Goal: Task Accomplishment & Management: Manage account settings

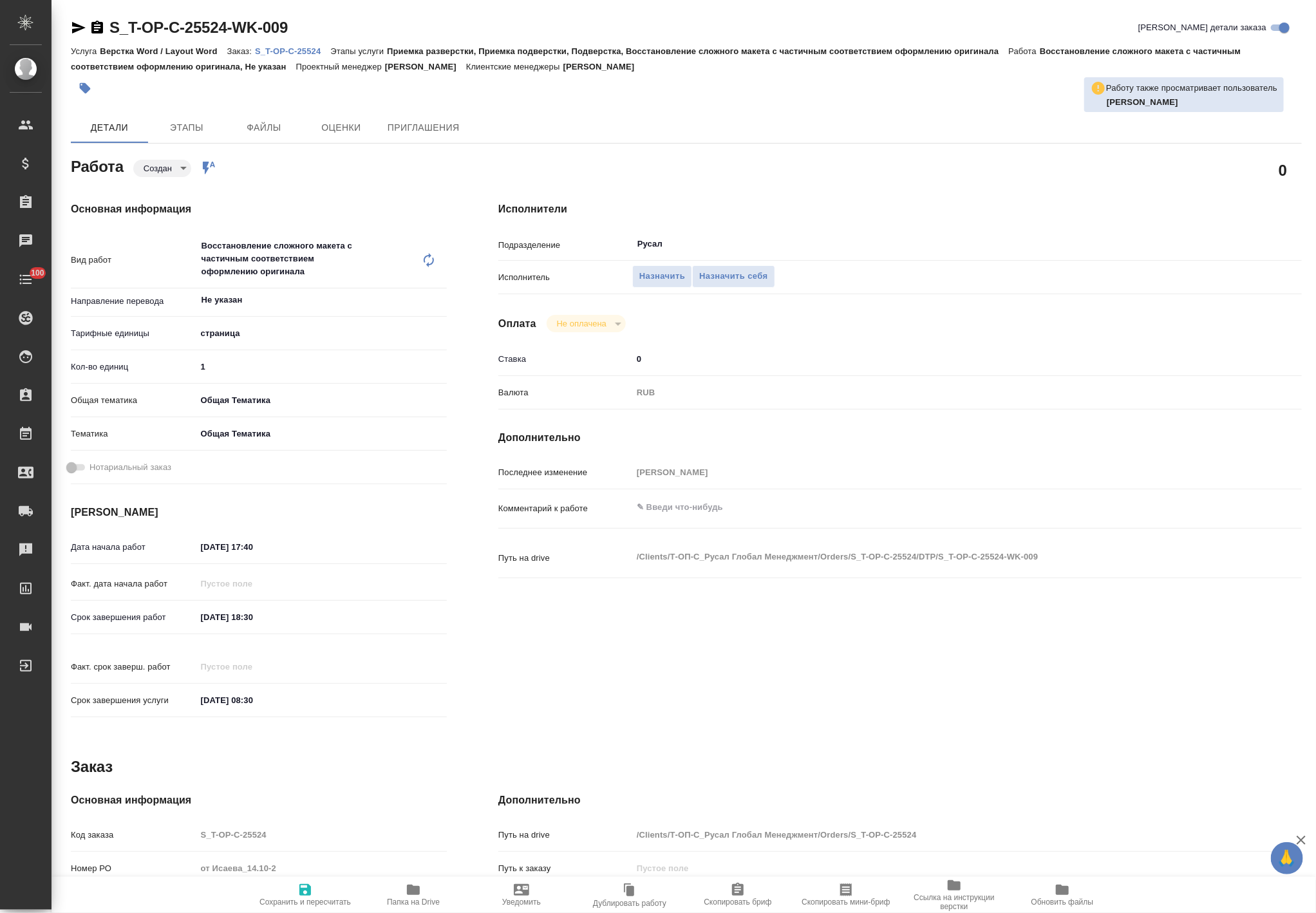
type textarea "x"
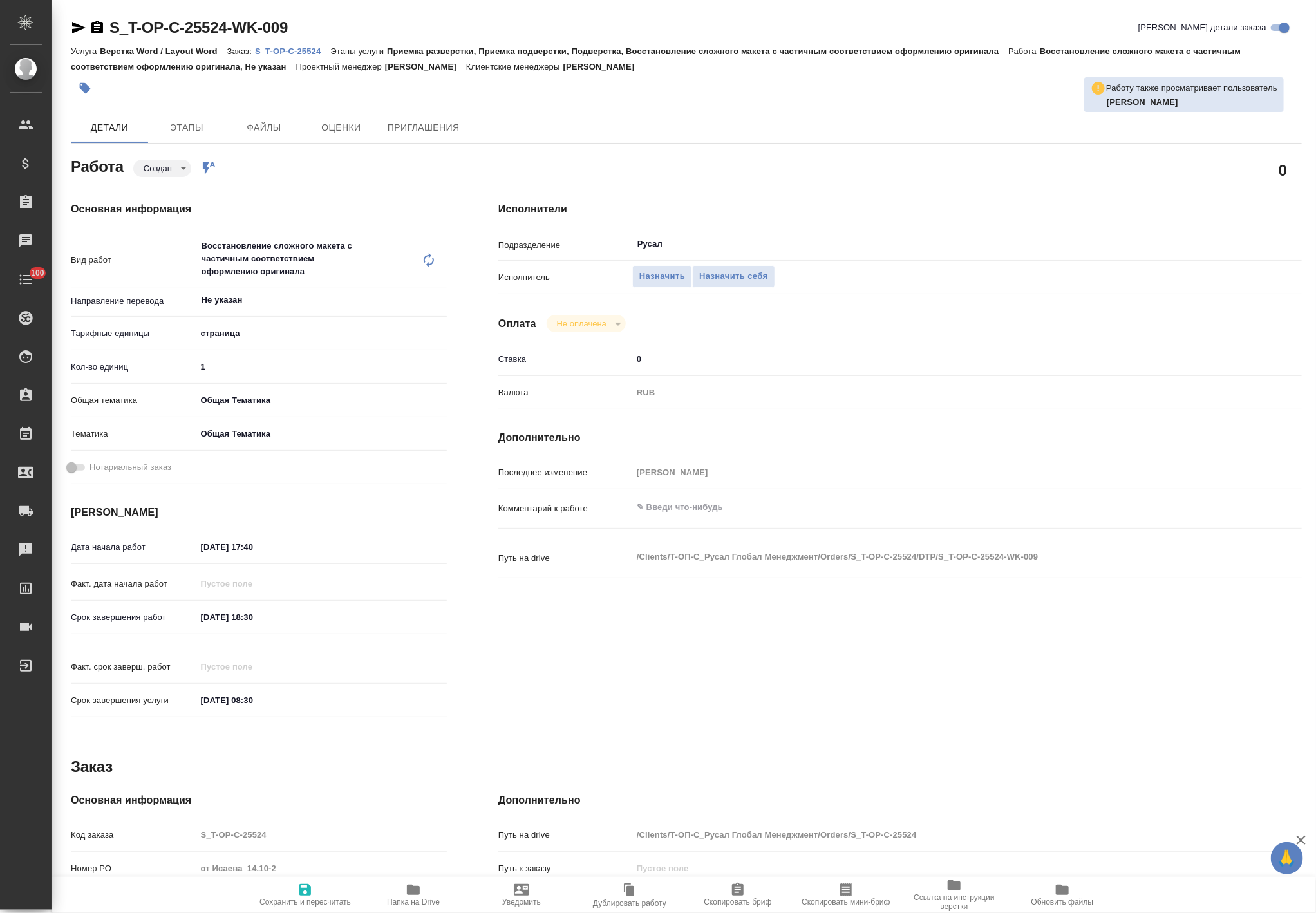
type textarea "x"
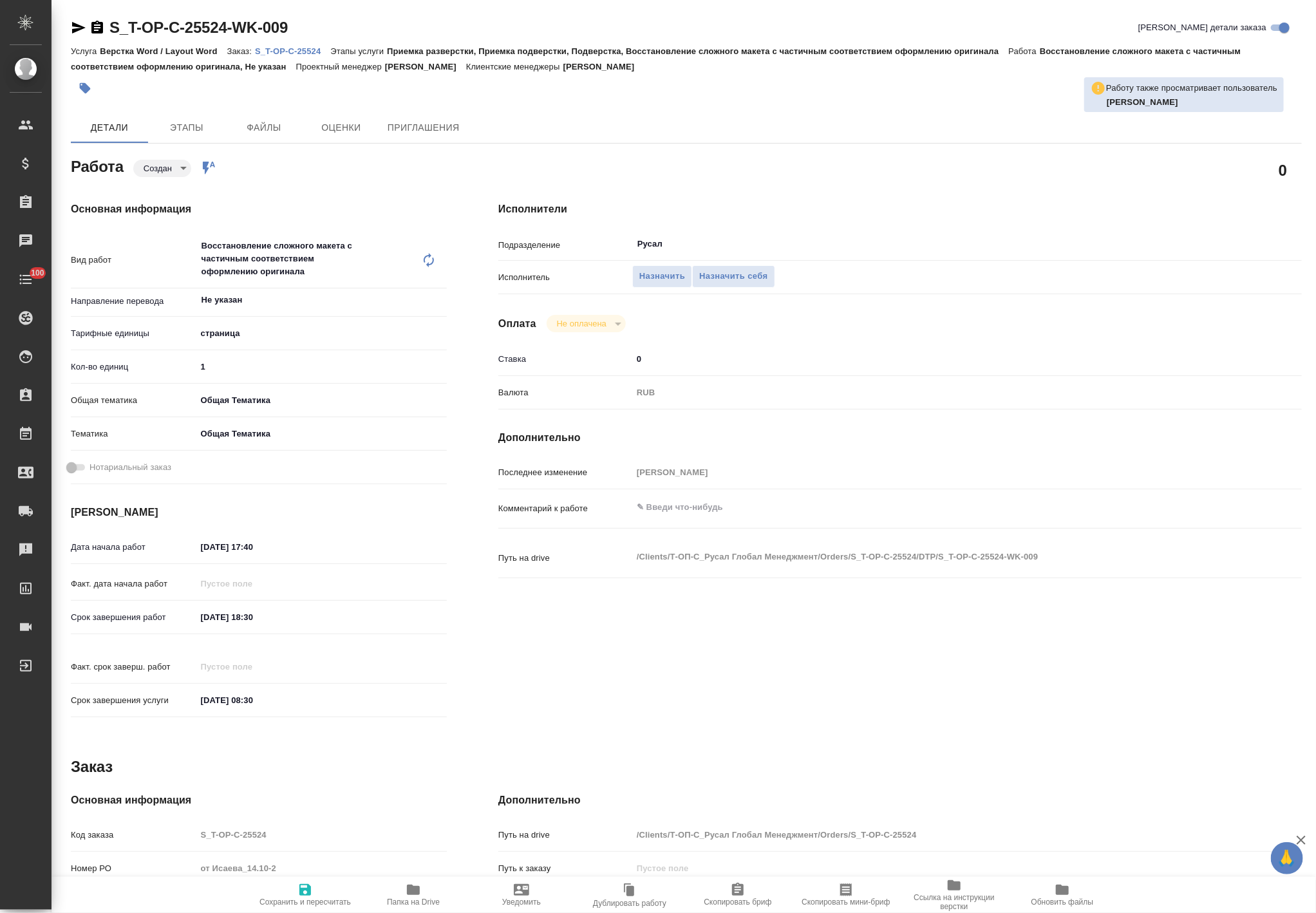
type textarea "x"
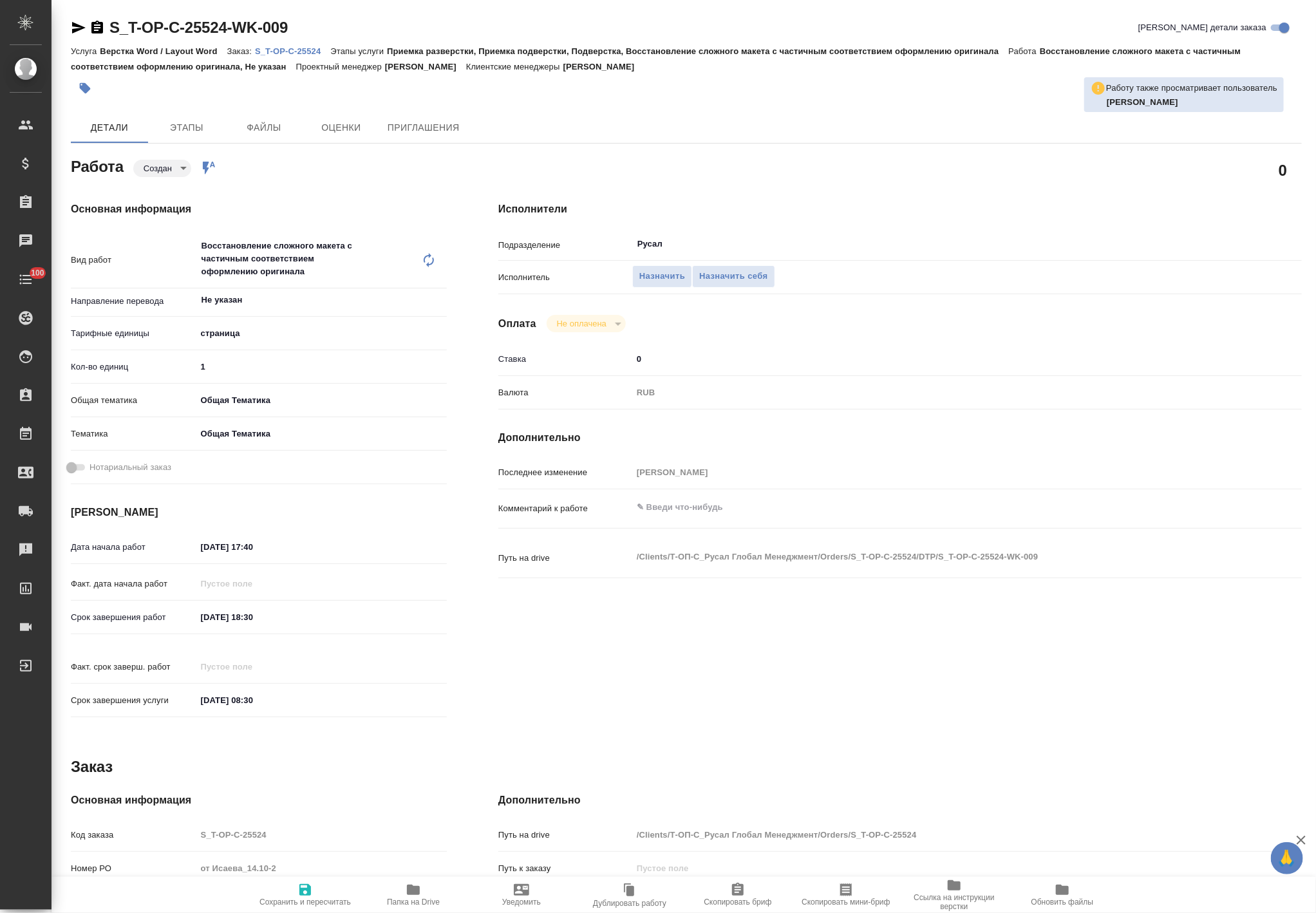
type textarea "x"
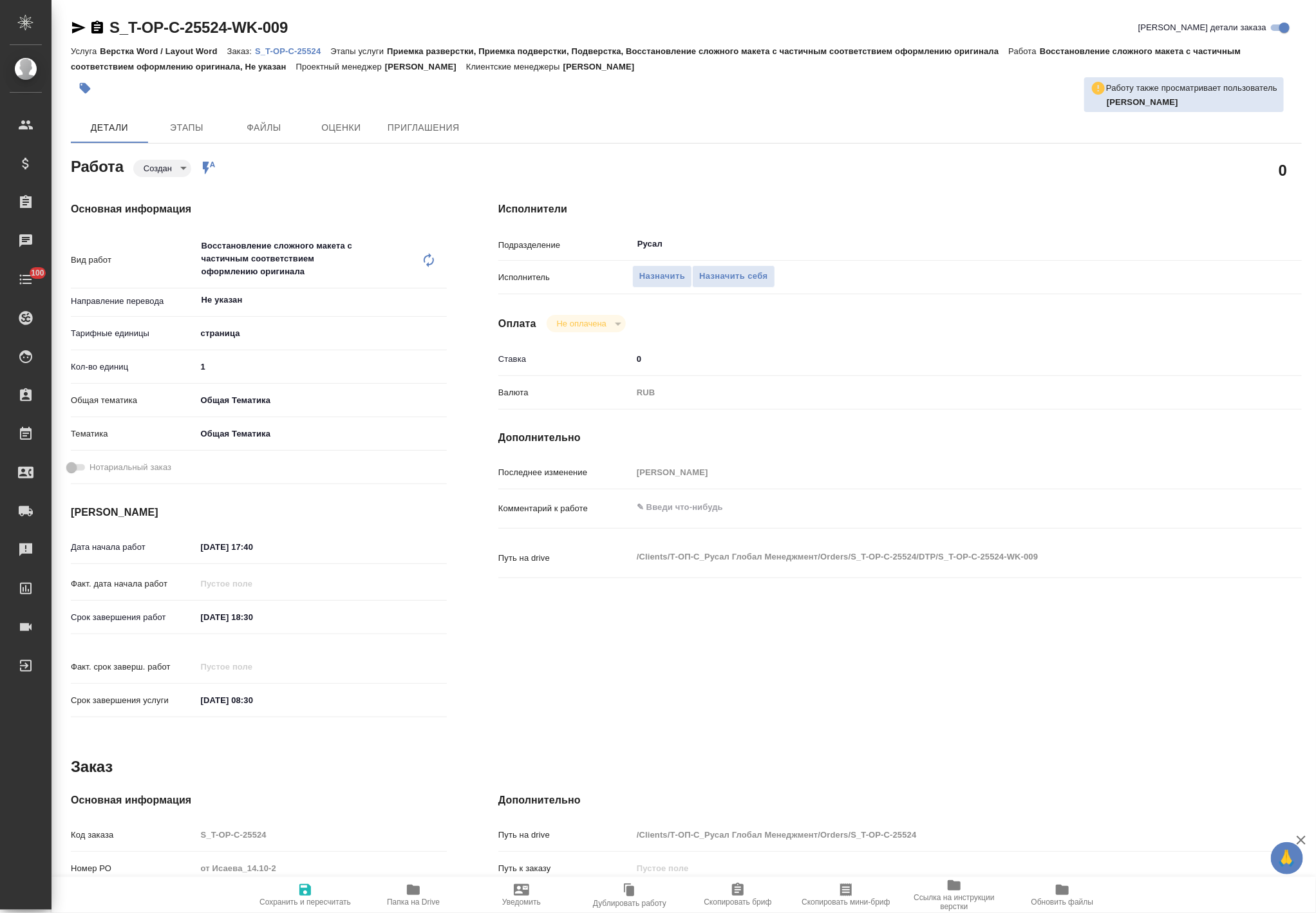
type textarea "x"
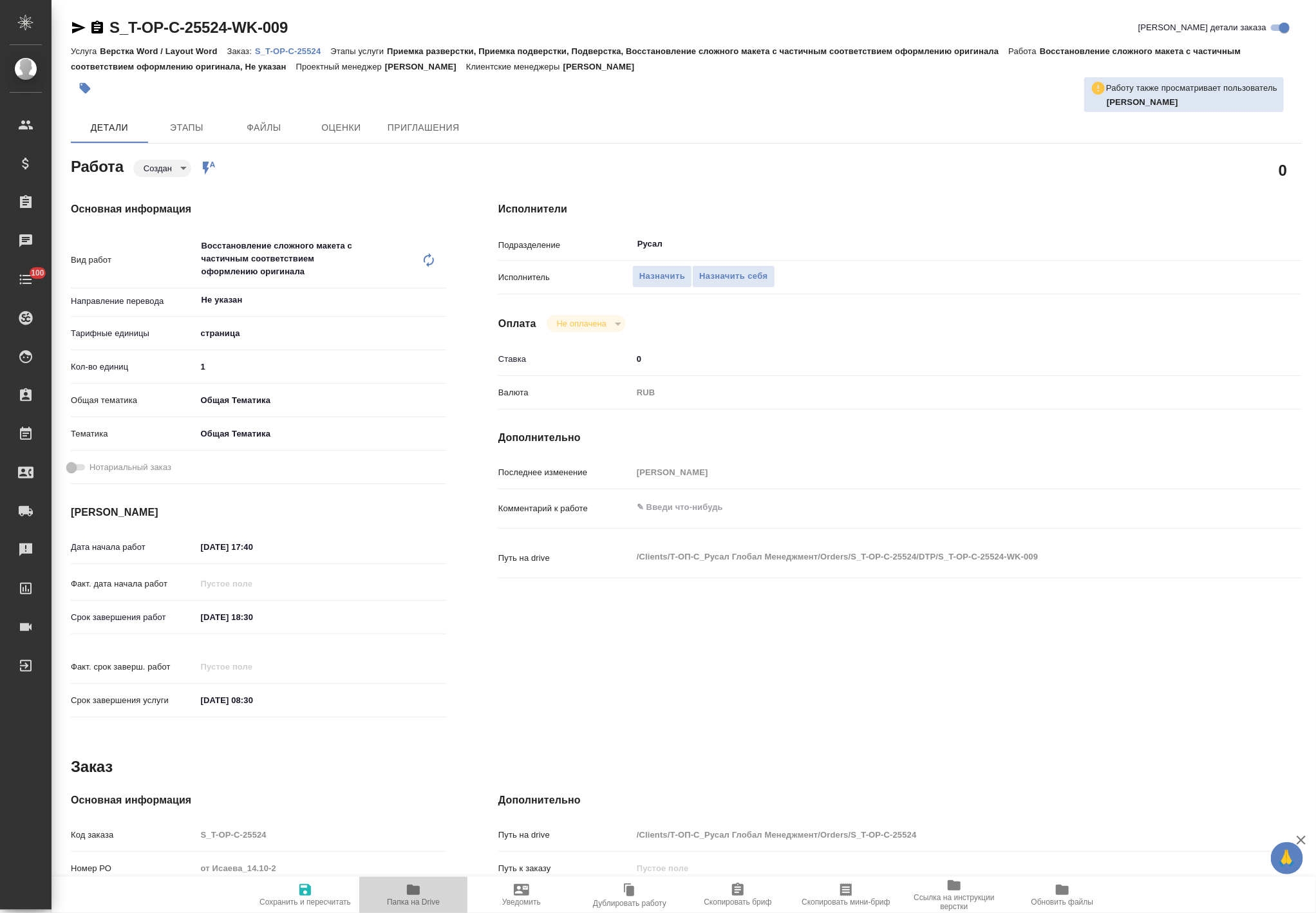
click at [428, 890] on span "Папка на Drive" at bounding box center [413, 894] width 93 height 24
type textarea "x"
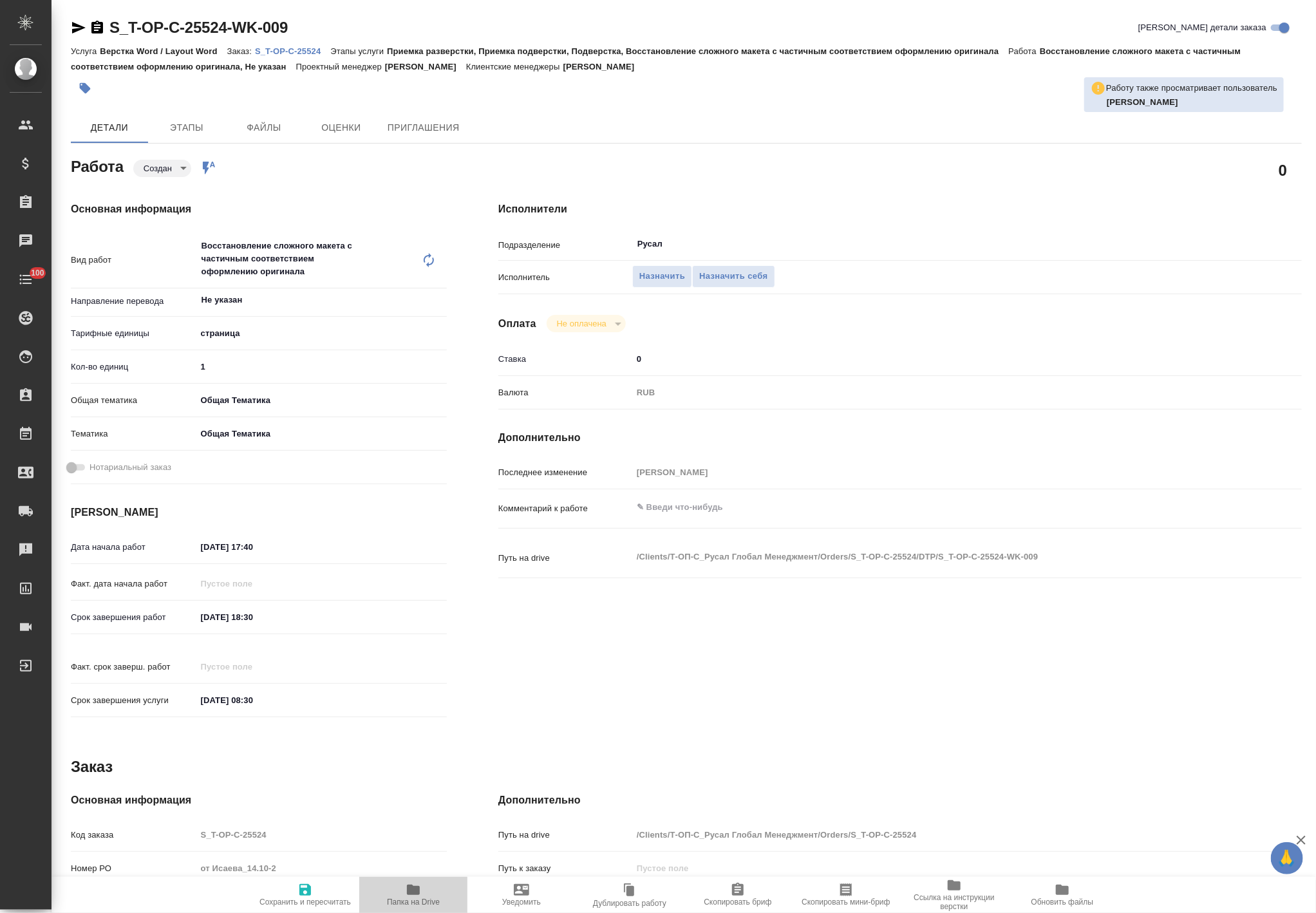
type textarea "x"
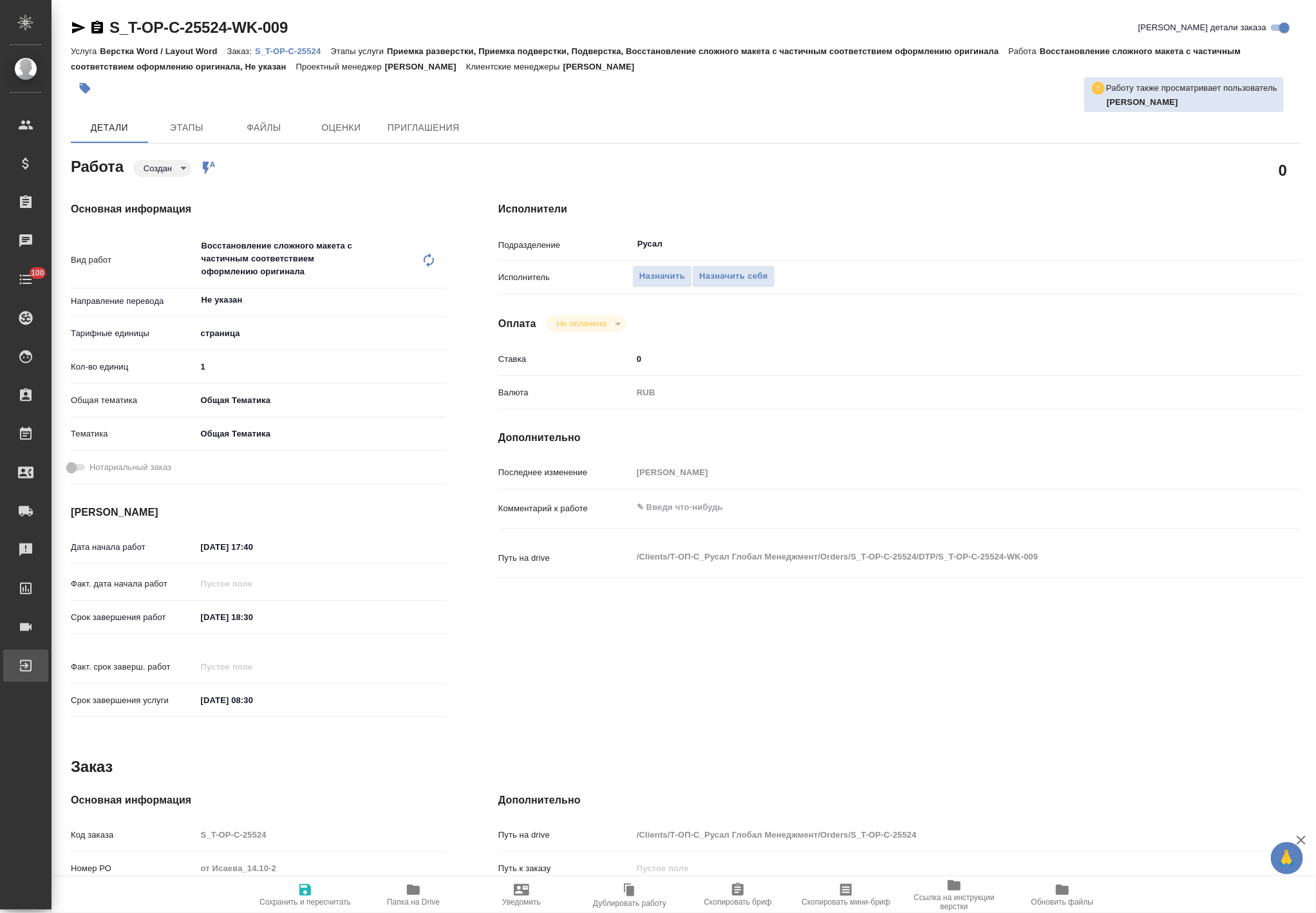
type textarea "x"
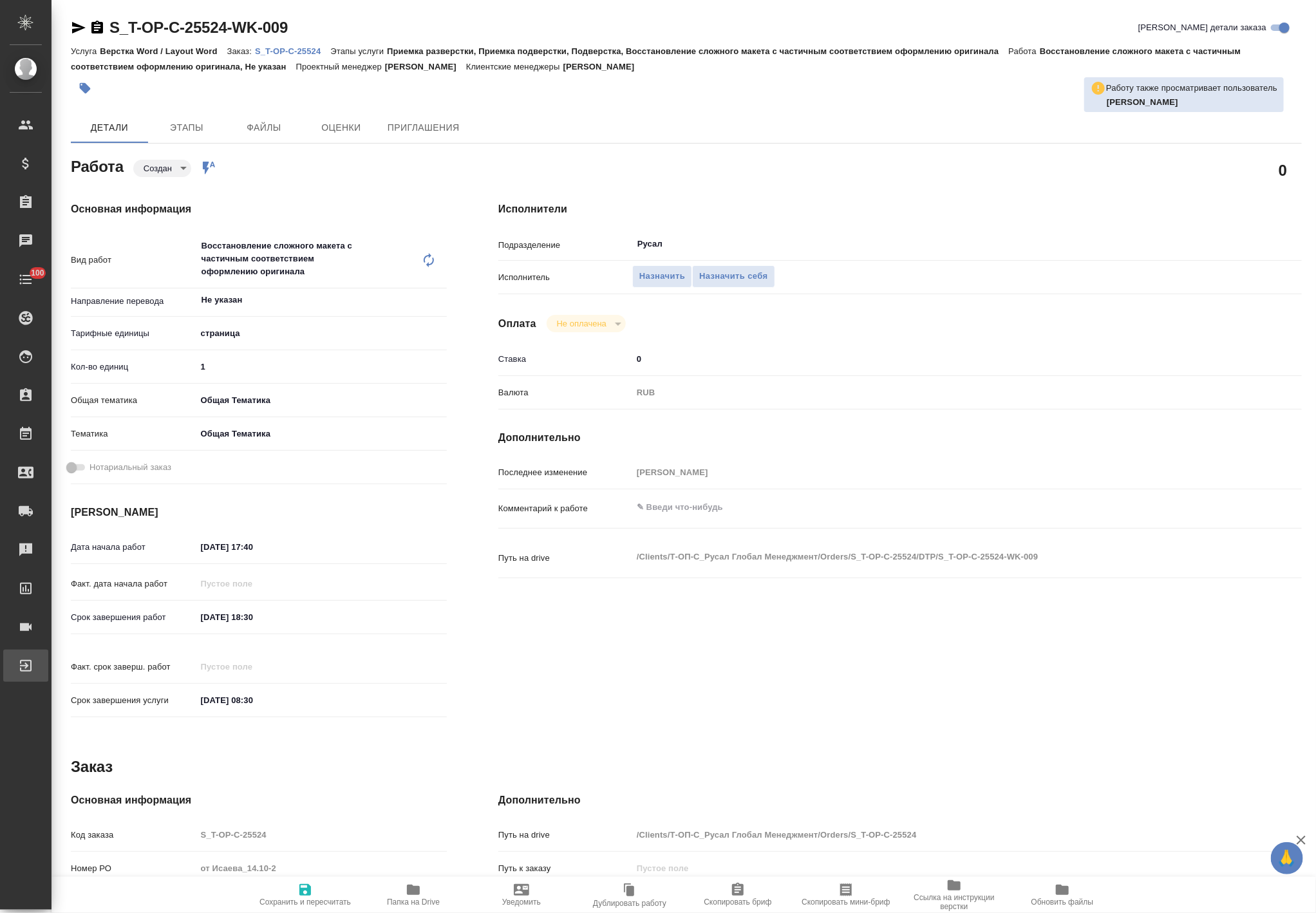
type textarea "x"
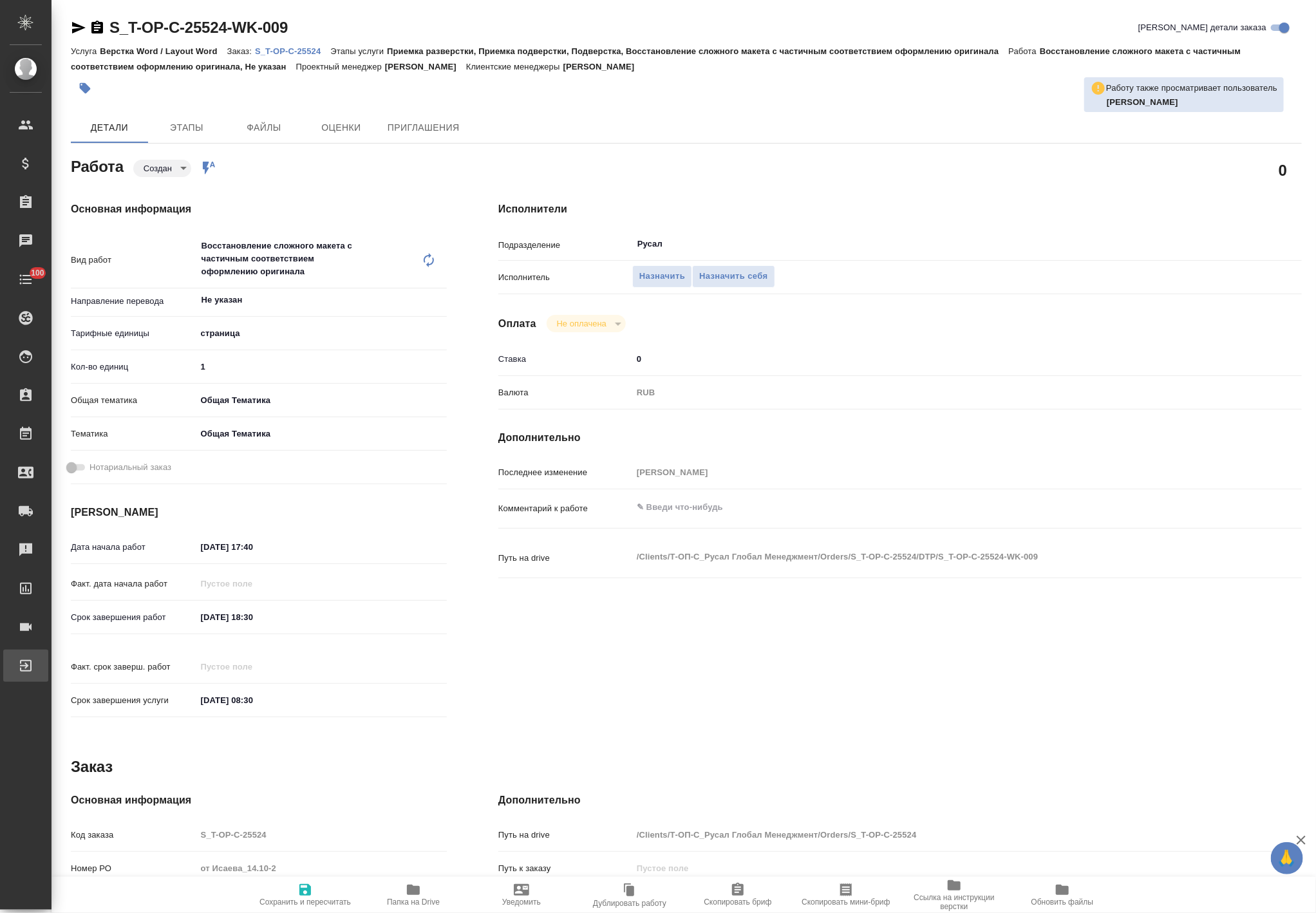
type textarea "x"
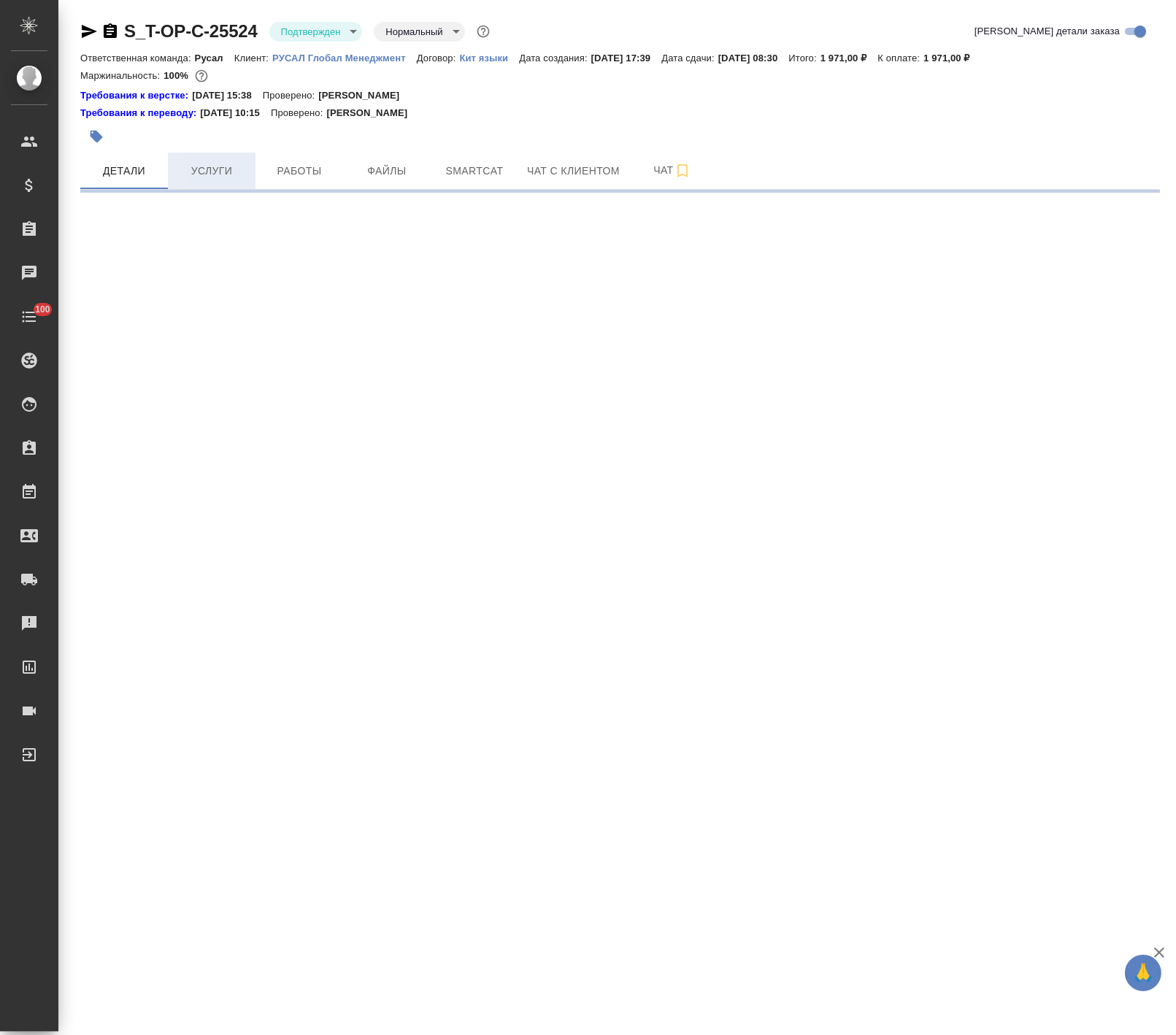
select select "RU"
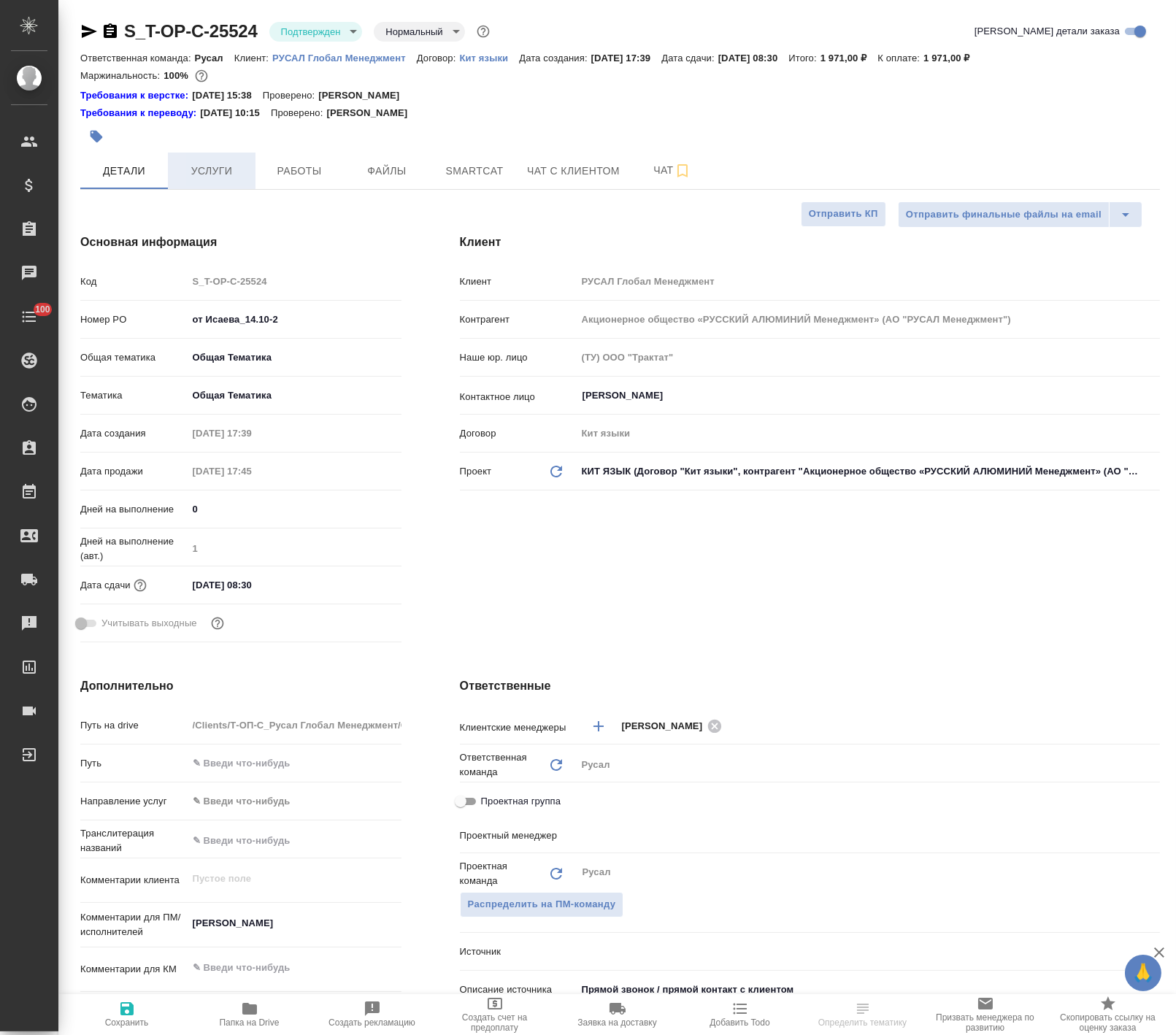
click at [231, 173] on span "Услуги" at bounding box center [211, 172] width 70 height 18
type textarea "x"
type input "Журавлева Александра"
